Goal: Information Seeking & Learning: Learn about a topic

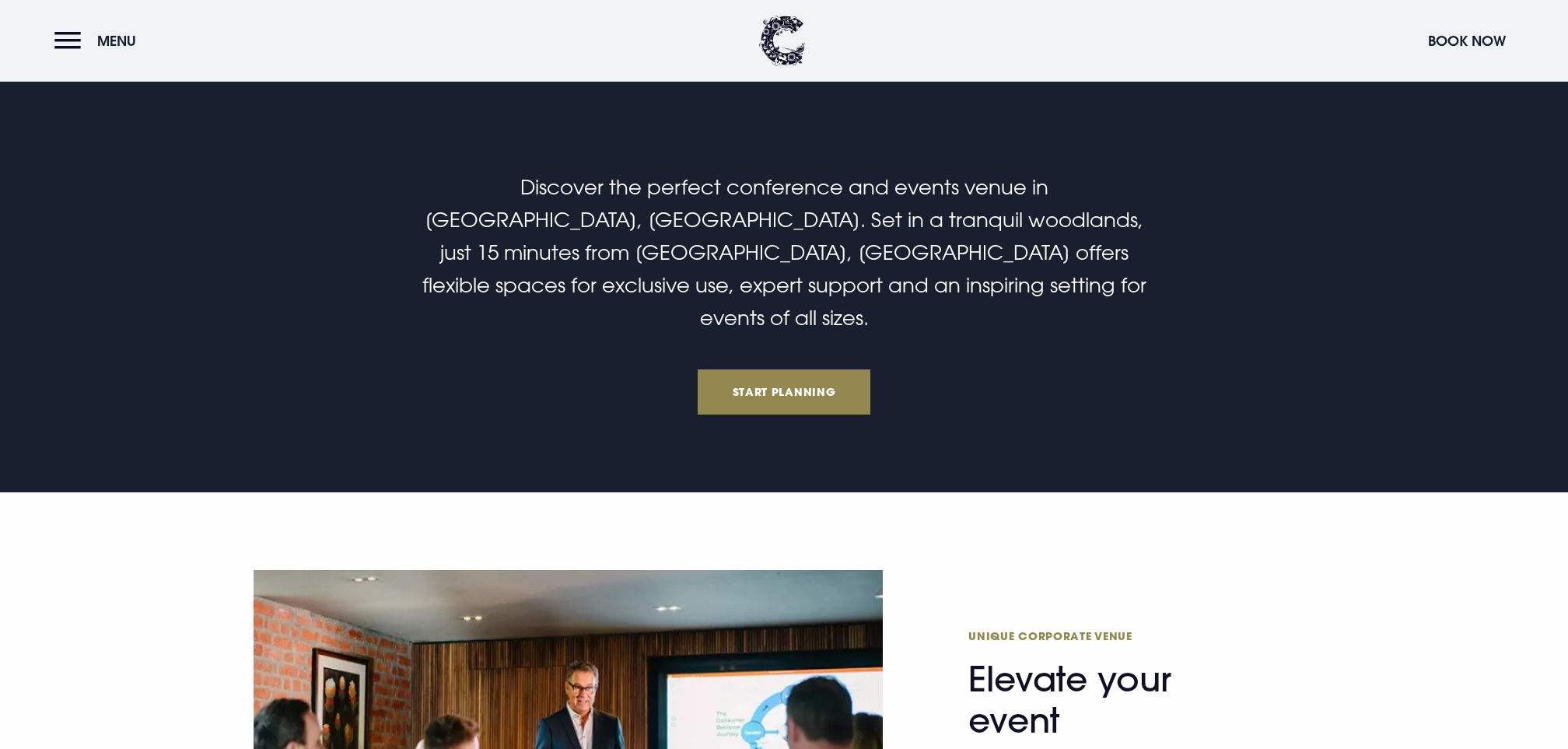
scroll to position [369, 0]
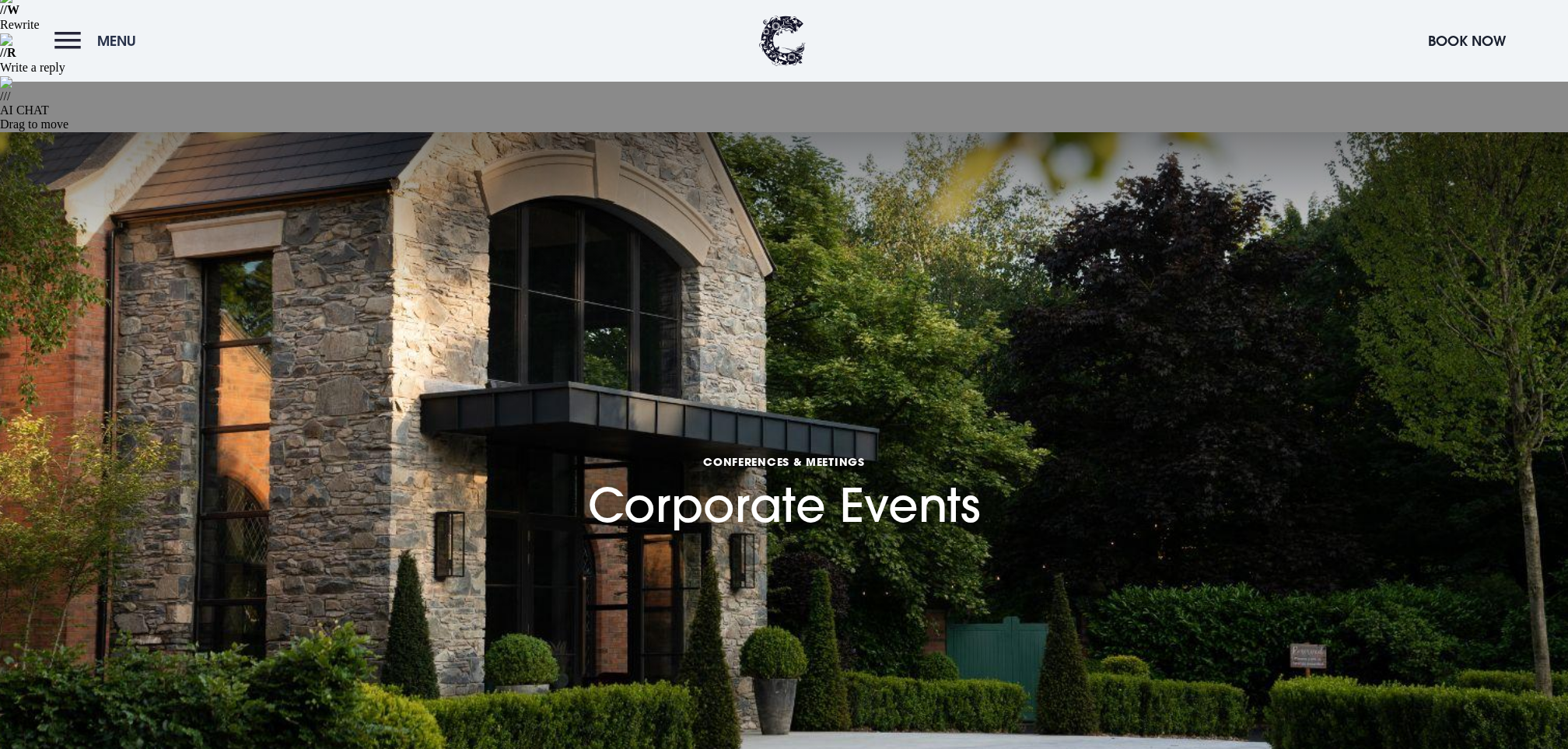
click at [76, 40] on button "Menu" at bounding box center [99, 40] width 89 height 33
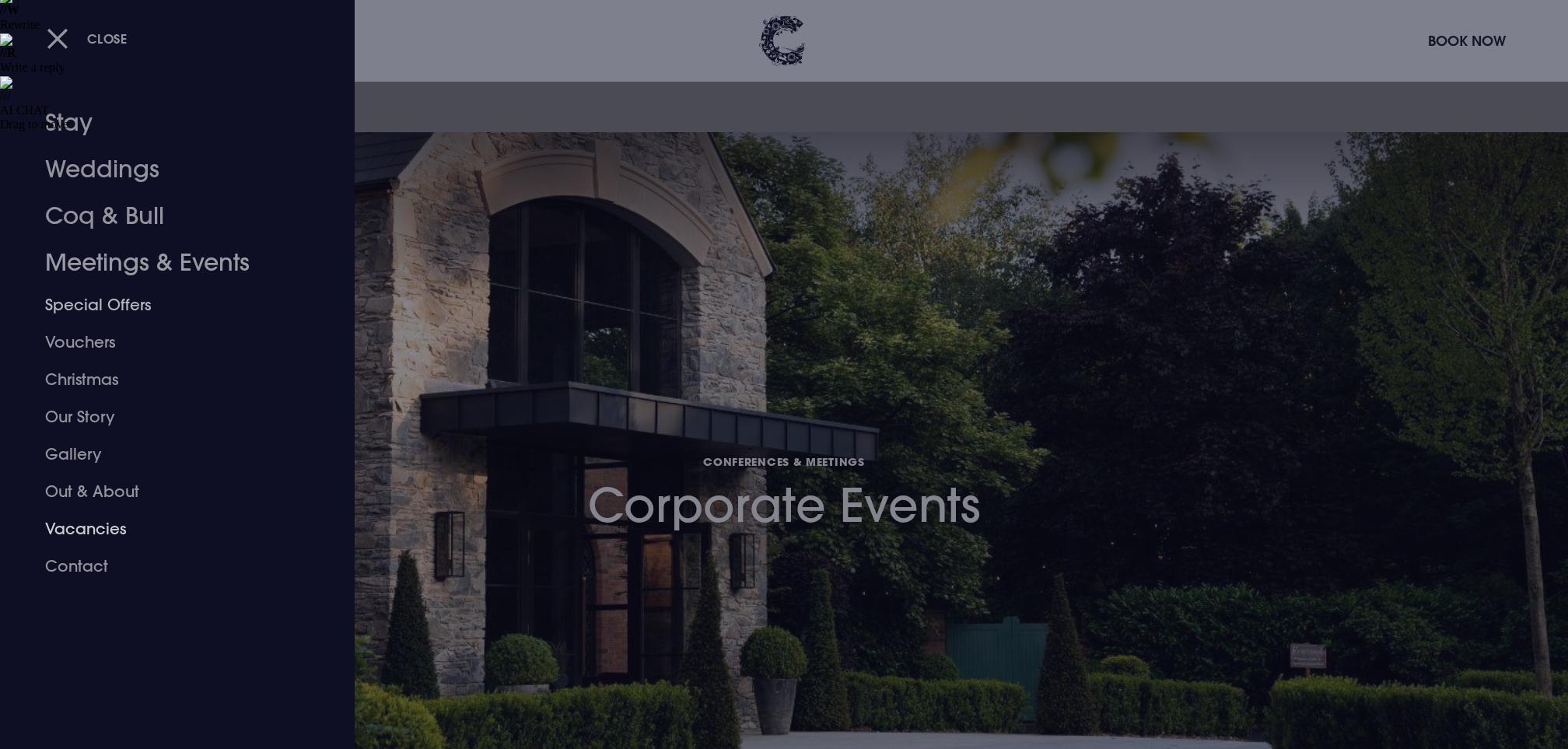
click at [157, 256] on link "Meetings & Events" at bounding box center [167, 262] width 245 height 47
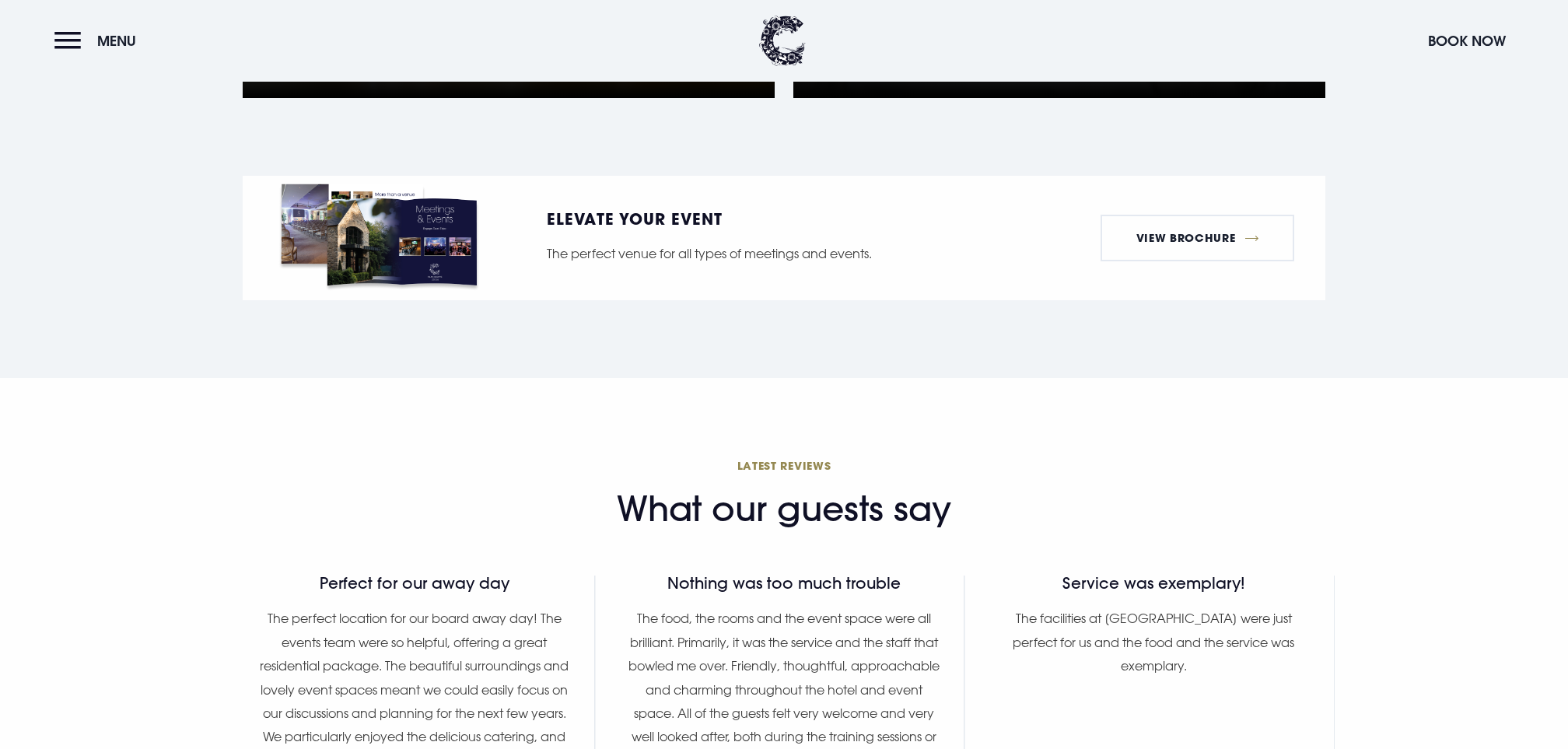
scroll to position [2154, 0]
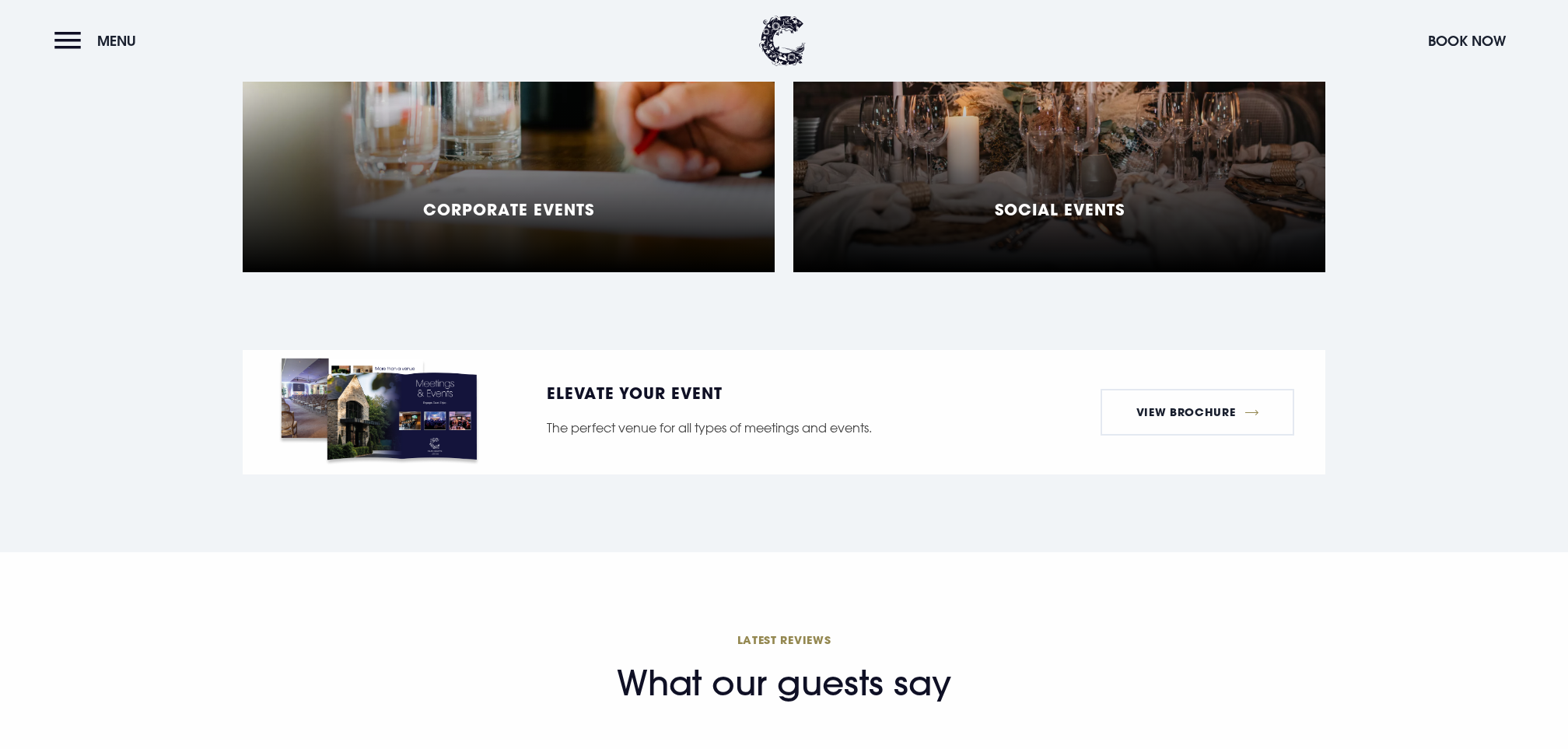
scroll to position [2059, 0]
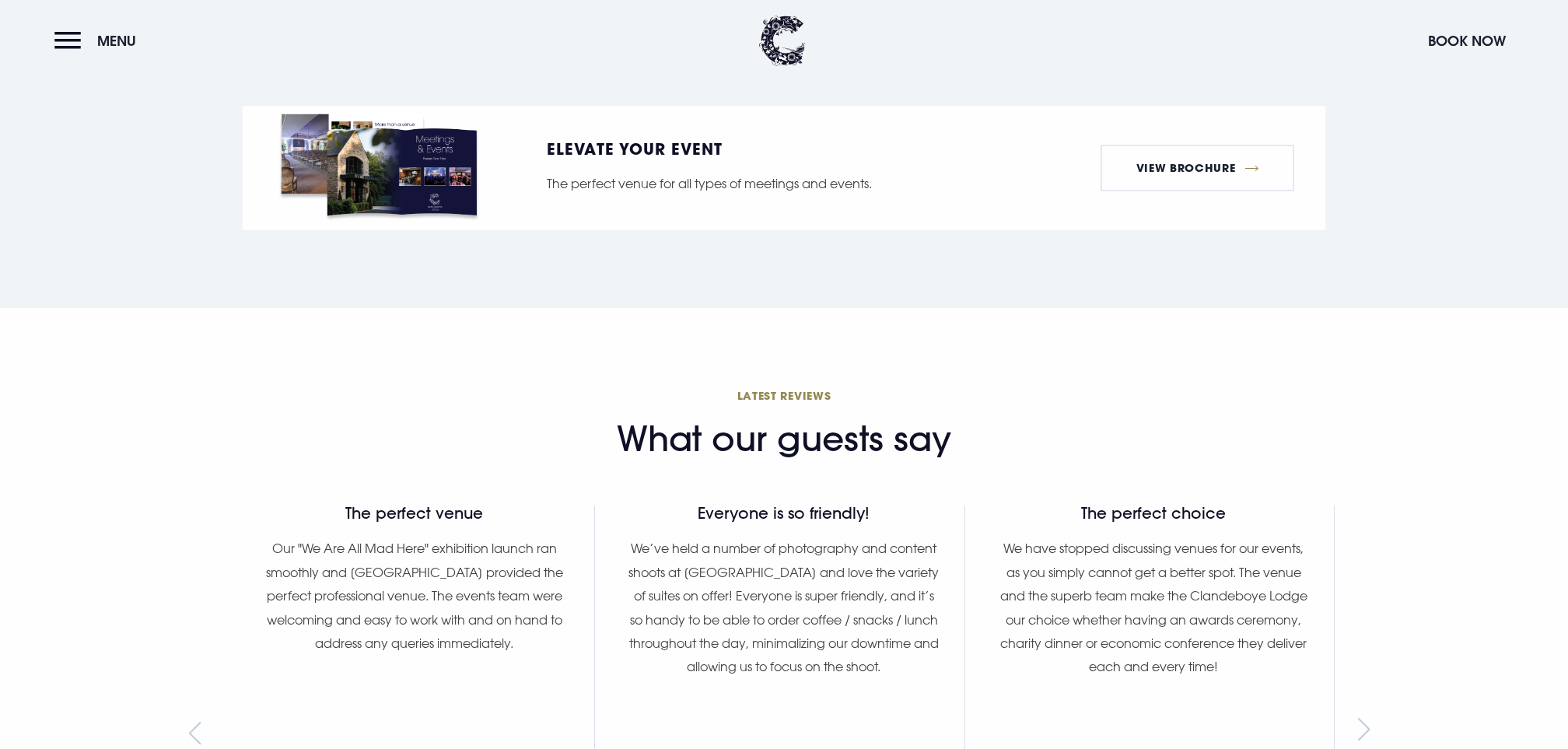
scroll to position [2322, 0]
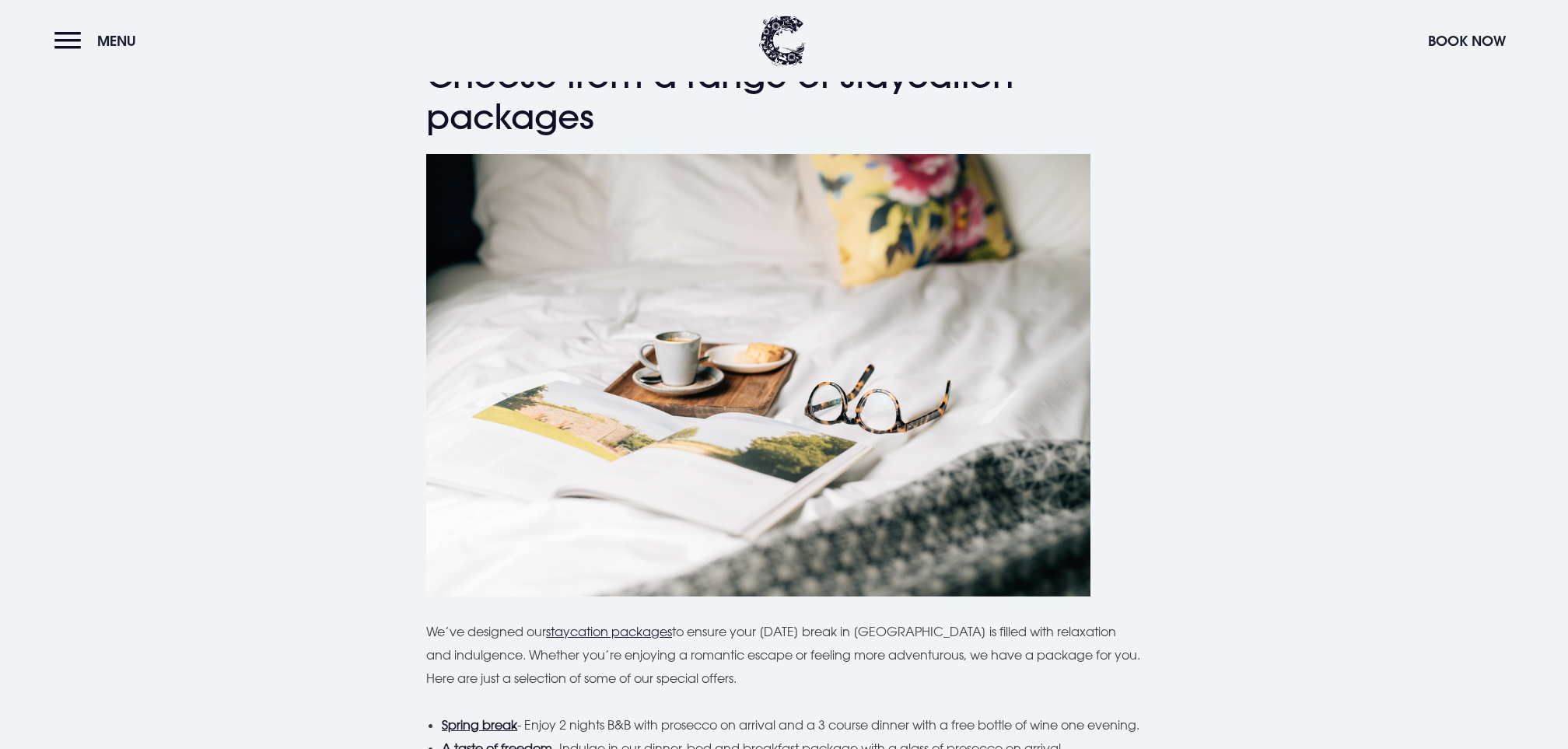
scroll to position [2669, 0]
